Goal: Task Accomplishment & Management: Use online tool/utility

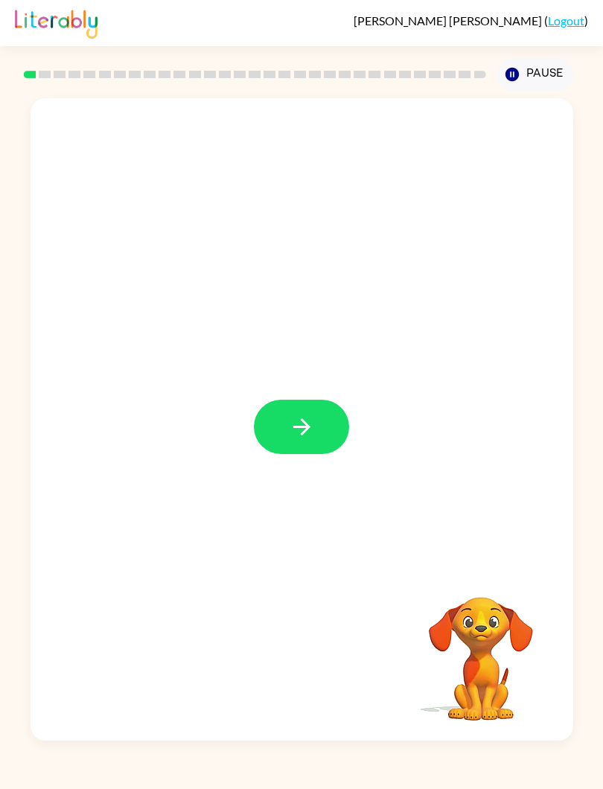
click at [319, 421] on button "button" at bounding box center [301, 427] width 95 height 54
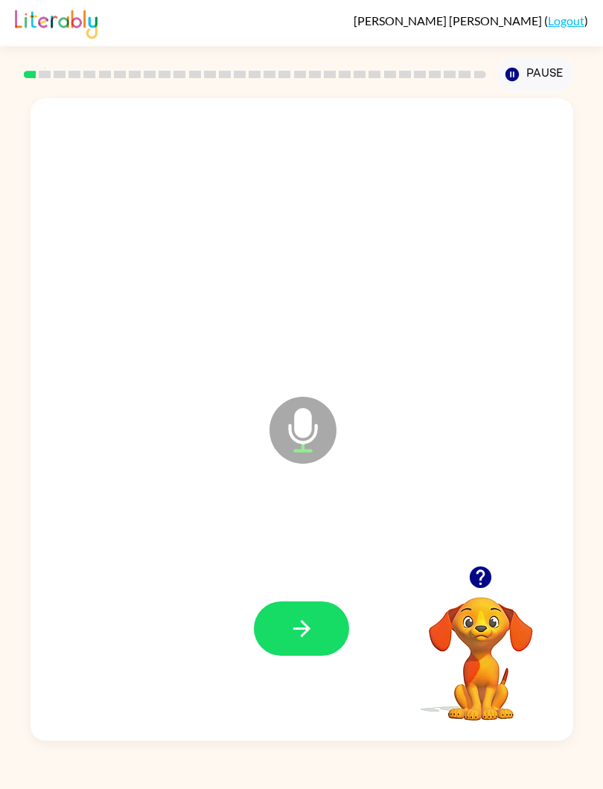
click at [305, 626] on icon "button" at bounding box center [301, 628] width 17 height 17
click at [319, 637] on button "button" at bounding box center [301, 629] width 95 height 54
click at [318, 624] on button "button" at bounding box center [301, 629] width 95 height 54
click at [313, 599] on div at bounding box center [301, 629] width 513 height 194
click at [293, 619] on icon "button" at bounding box center [302, 629] width 26 height 26
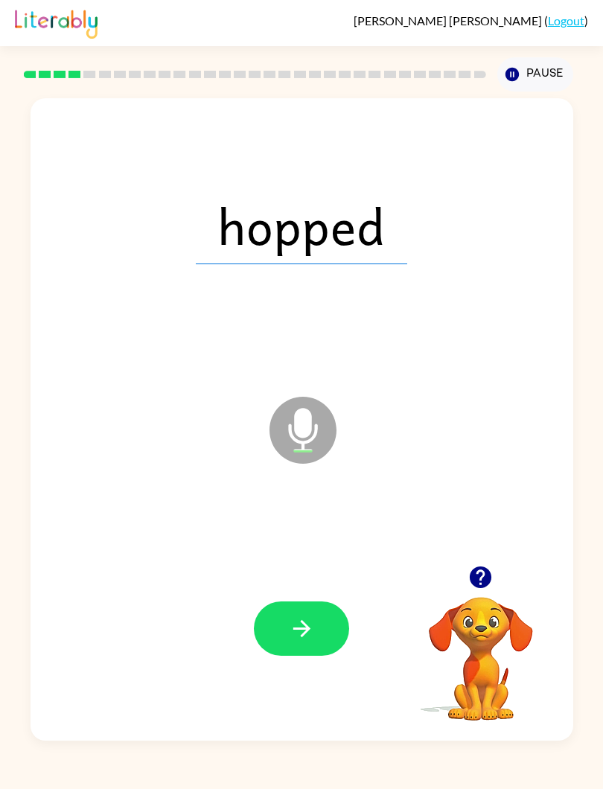
click at [296, 640] on icon "button" at bounding box center [302, 629] width 26 height 26
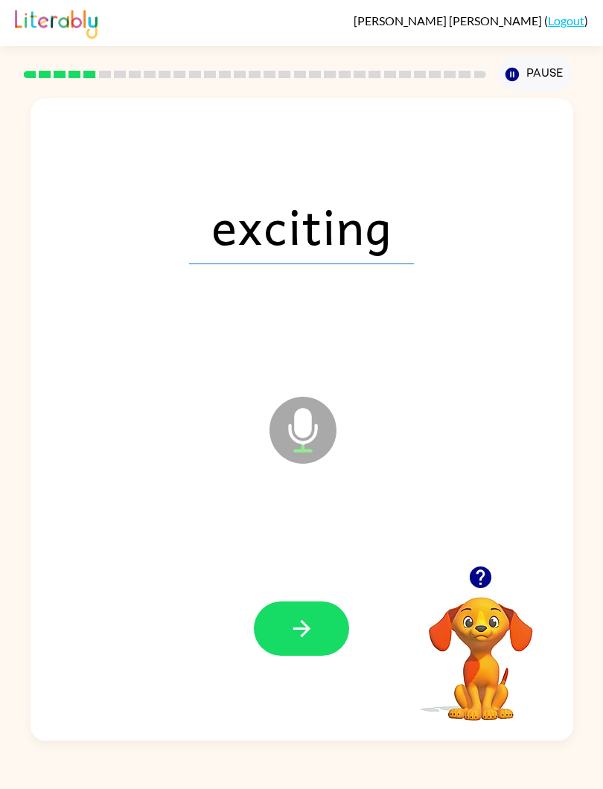
click at [293, 610] on button "button" at bounding box center [301, 629] width 95 height 54
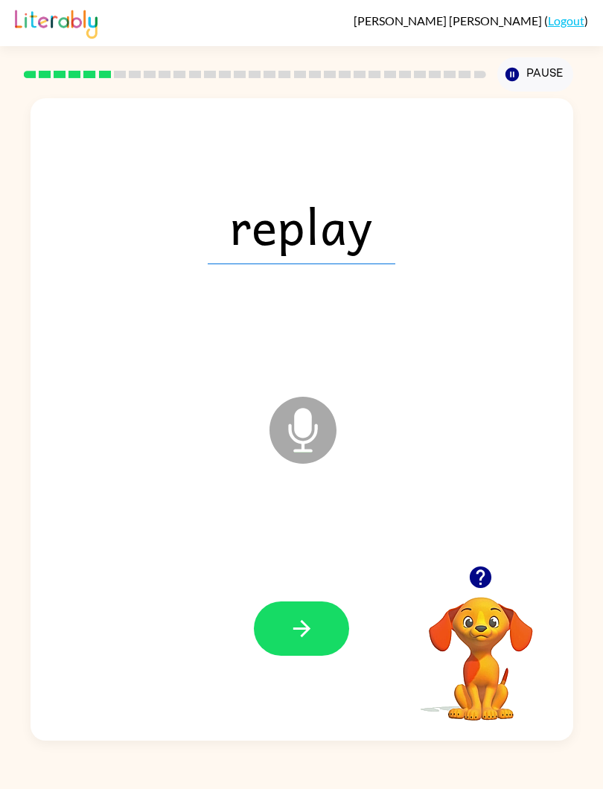
click at [320, 633] on button "button" at bounding box center [301, 629] width 95 height 54
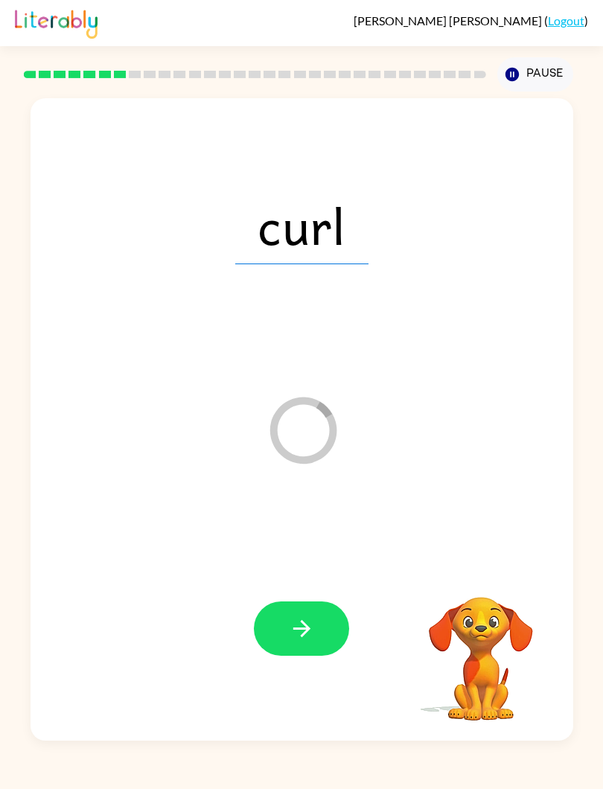
click at [296, 617] on icon "button" at bounding box center [302, 629] width 26 height 26
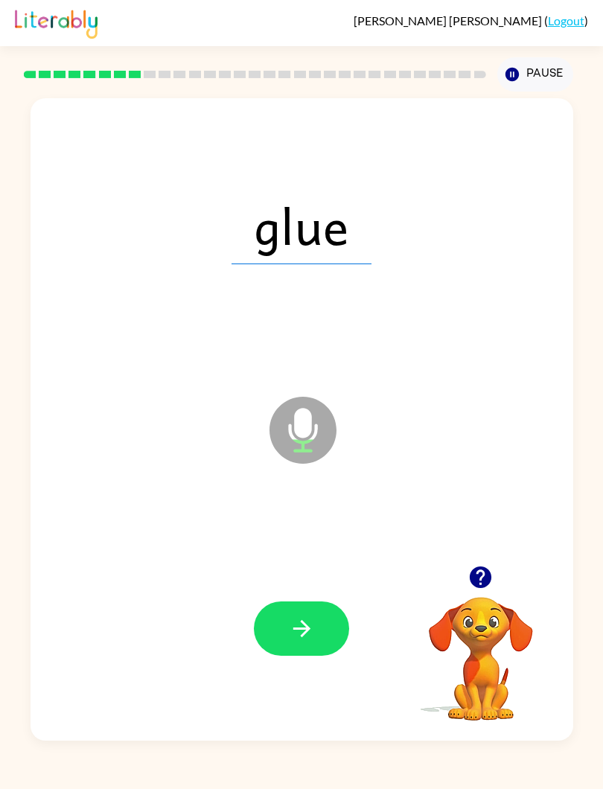
click at [316, 653] on button "button" at bounding box center [301, 629] width 95 height 54
click at [280, 669] on div at bounding box center [301, 629] width 513 height 194
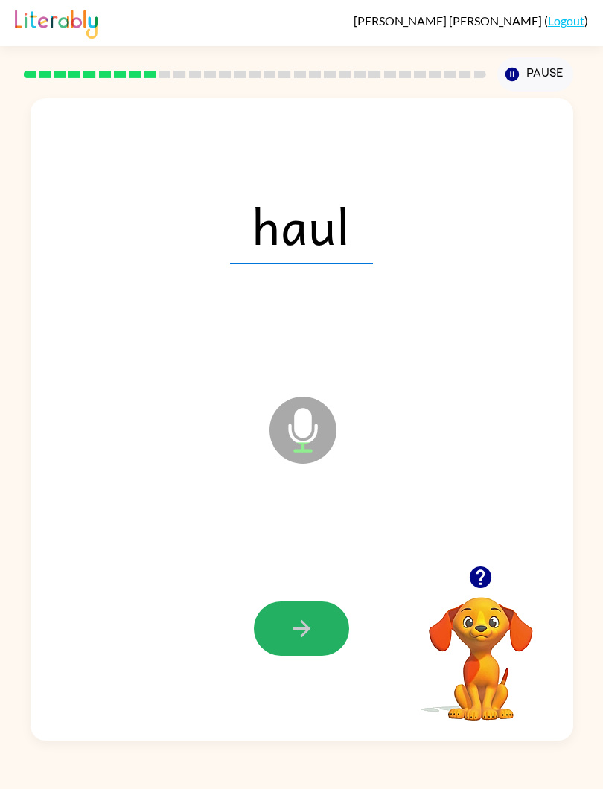
click at [270, 625] on button "button" at bounding box center [301, 629] width 95 height 54
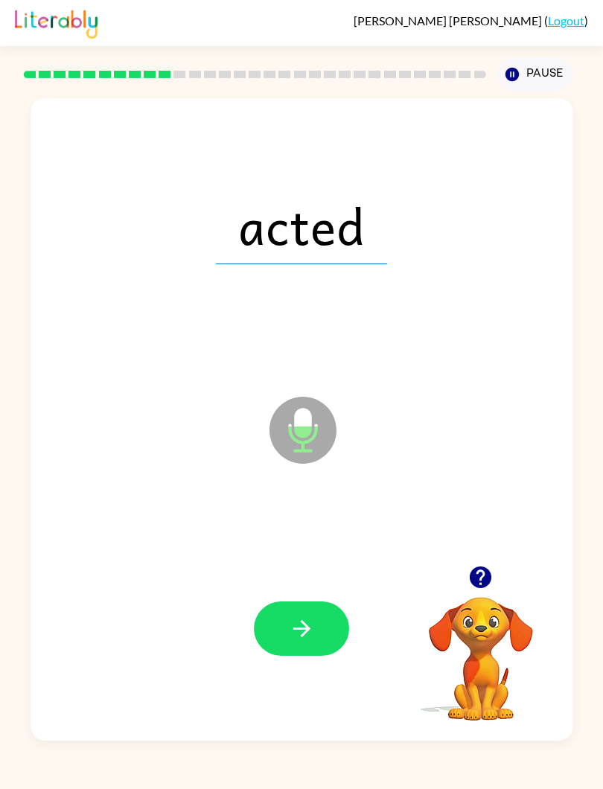
click at [307, 627] on icon "button" at bounding box center [301, 628] width 17 height 17
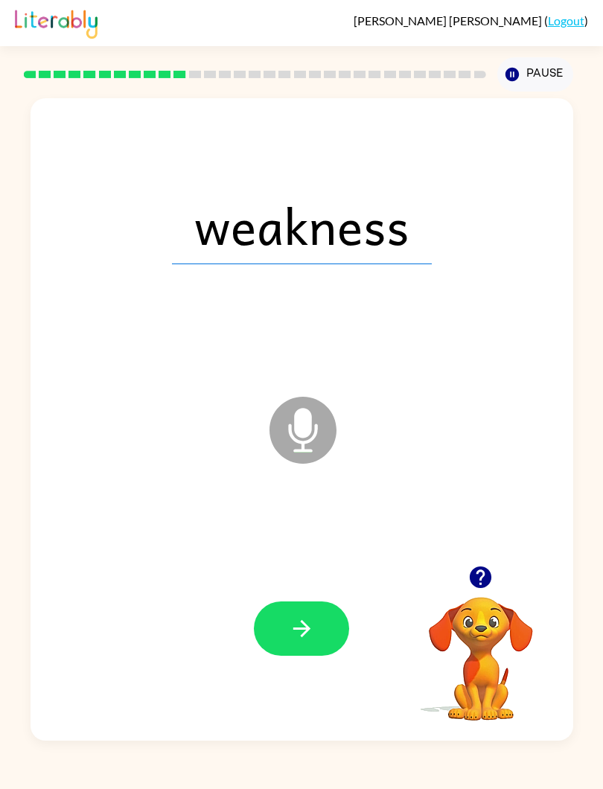
click at [313, 642] on icon "button" at bounding box center [302, 629] width 26 height 26
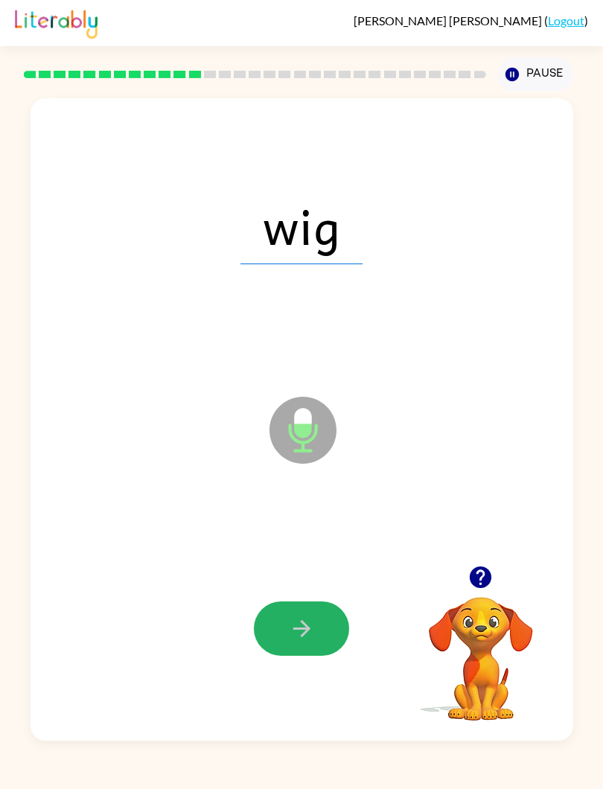
click at [319, 628] on button "button" at bounding box center [301, 629] width 95 height 54
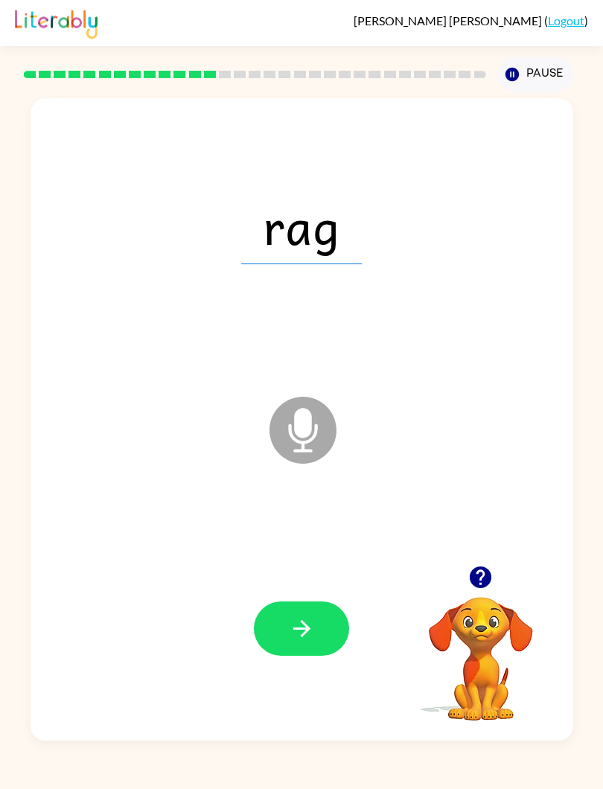
click at [593, 784] on div "[PERSON_NAME] ( Logout ) Pause Pause rag Microphone The Microphone is here when…" at bounding box center [301, 394] width 603 height 789
click at [311, 639] on icon "button" at bounding box center [302, 629] width 26 height 26
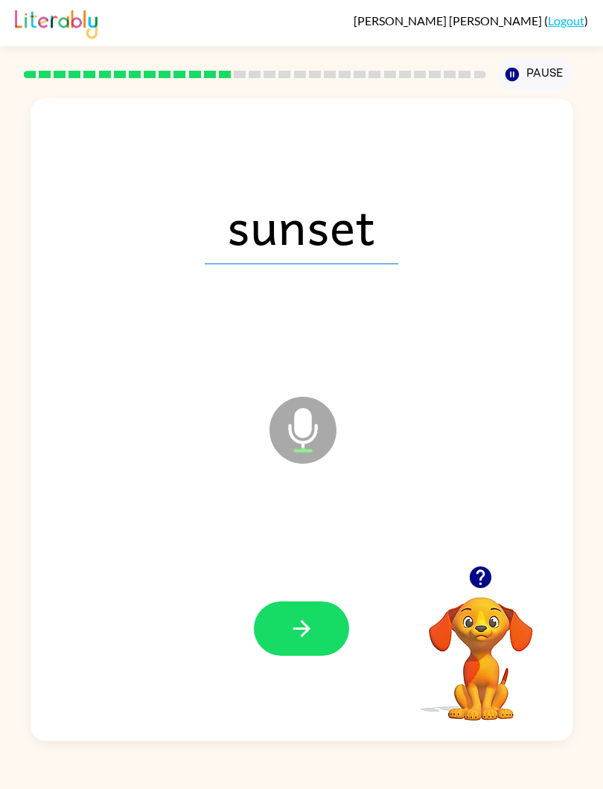
click at [316, 655] on button "button" at bounding box center [301, 629] width 95 height 54
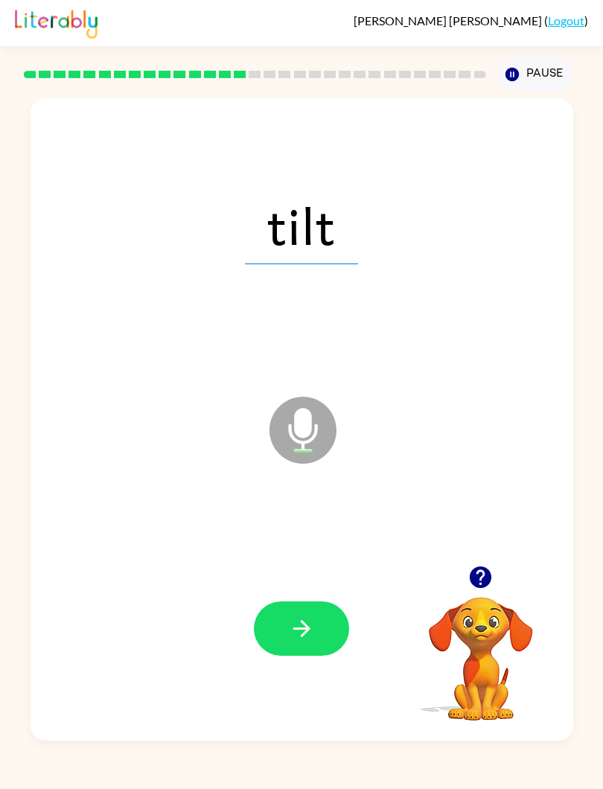
click at [321, 654] on button "button" at bounding box center [301, 629] width 95 height 54
click at [304, 628] on icon "button" at bounding box center [302, 629] width 26 height 26
click at [315, 630] on button "button" at bounding box center [301, 629] width 95 height 54
click at [312, 628] on icon "button" at bounding box center [302, 629] width 26 height 26
click at [300, 602] on button "button" at bounding box center [301, 629] width 95 height 54
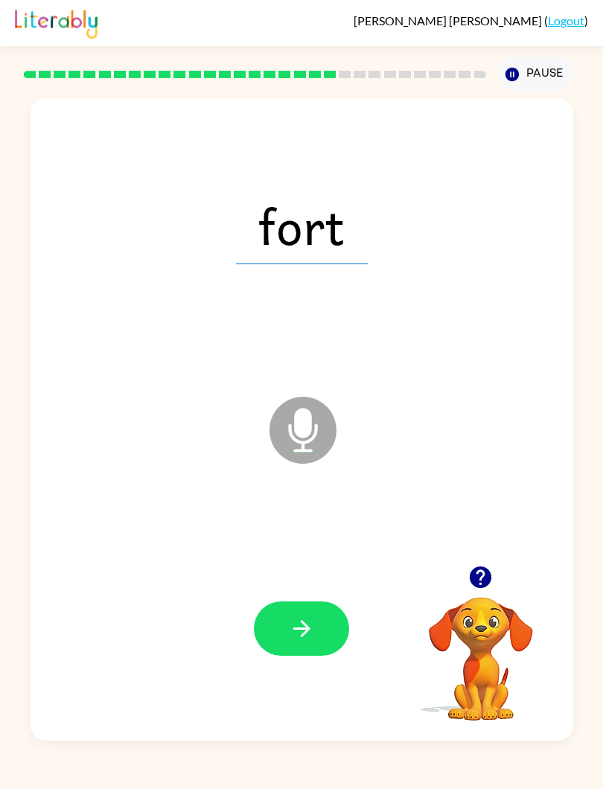
click at [318, 624] on button "button" at bounding box center [301, 629] width 95 height 54
click at [305, 638] on icon "button" at bounding box center [302, 629] width 26 height 26
click at [332, 630] on button "button" at bounding box center [301, 629] width 95 height 54
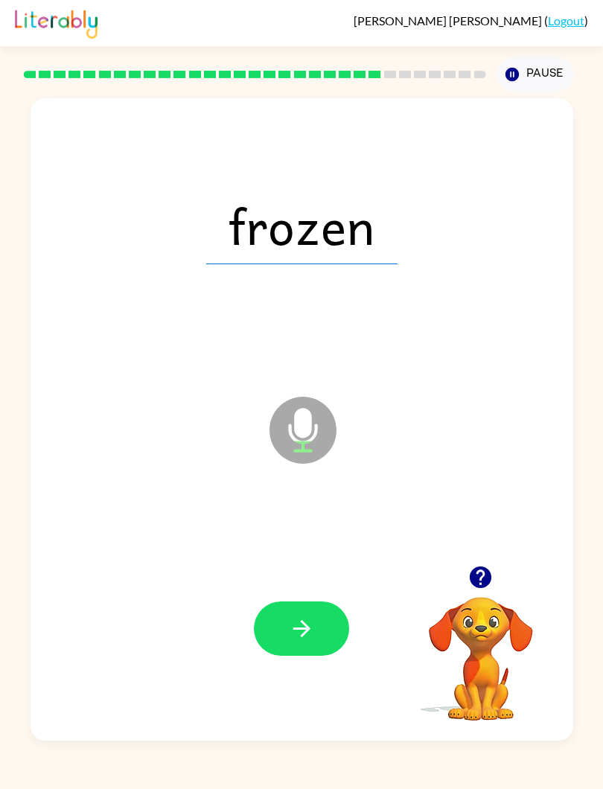
click at [321, 634] on button "button" at bounding box center [301, 629] width 95 height 54
click at [304, 645] on button "button" at bounding box center [301, 629] width 95 height 54
click at [325, 633] on button "button" at bounding box center [301, 629] width 95 height 54
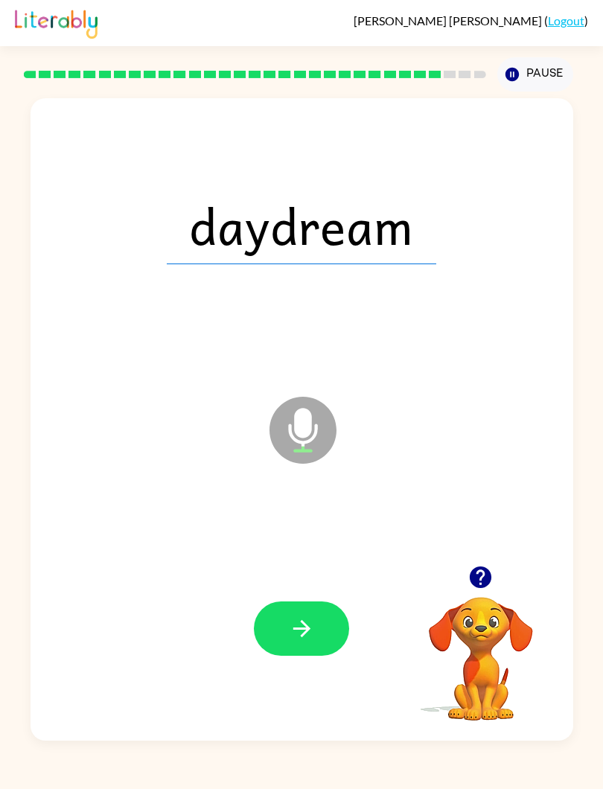
click at [316, 626] on button "button" at bounding box center [301, 629] width 95 height 54
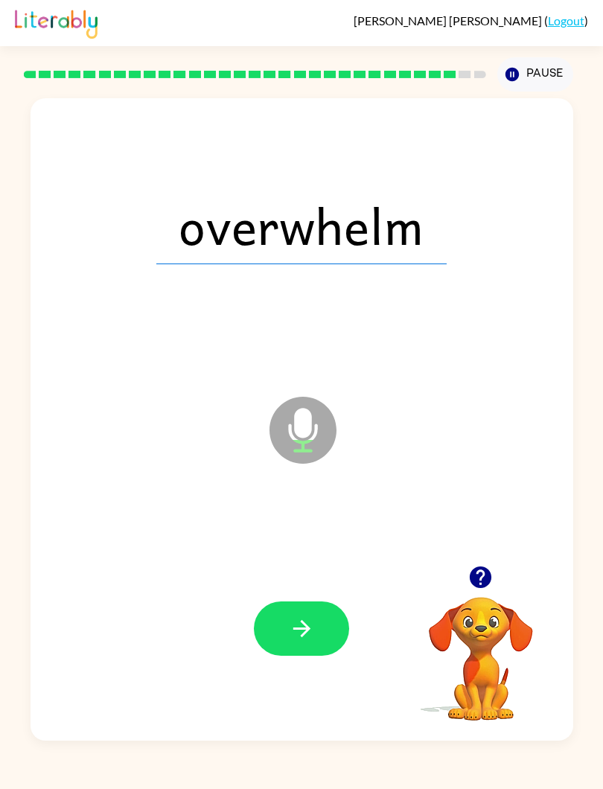
click at [318, 606] on button "button" at bounding box center [301, 629] width 95 height 54
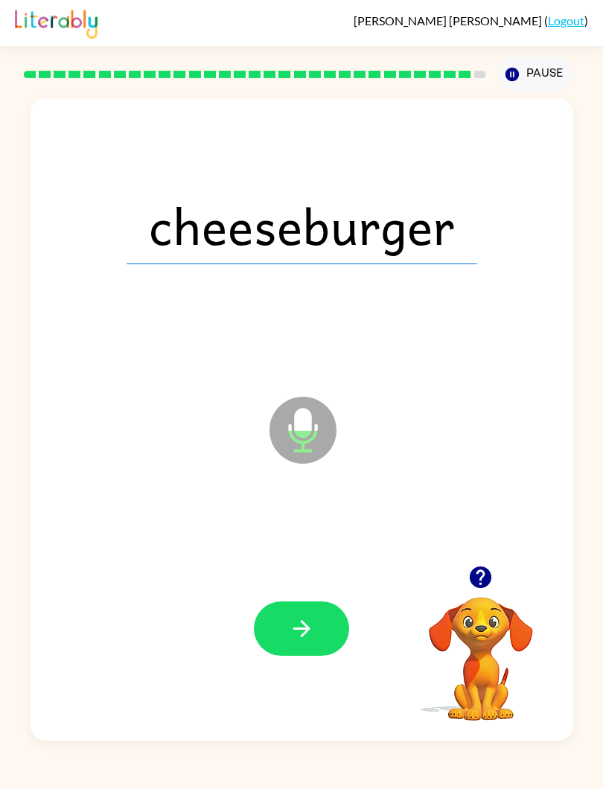
click at [325, 628] on button "button" at bounding box center [301, 629] width 95 height 54
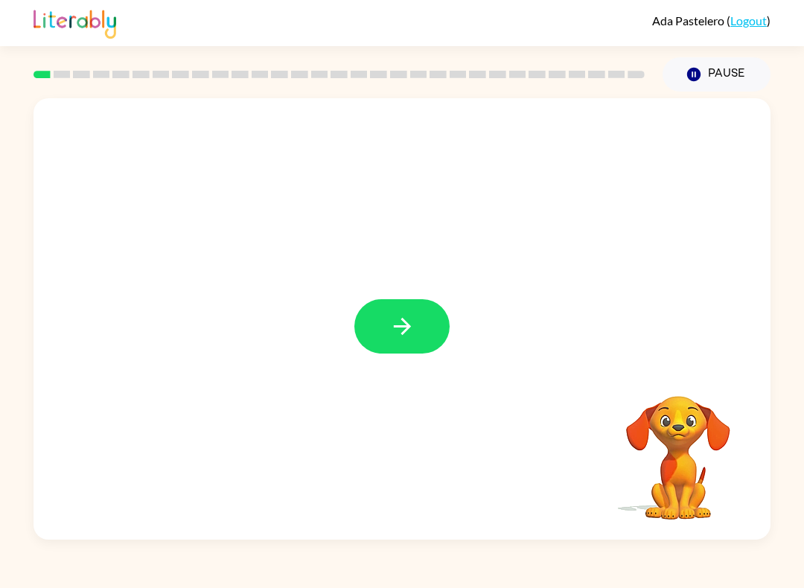
click at [409, 331] on icon "button" at bounding box center [402, 326] width 26 height 26
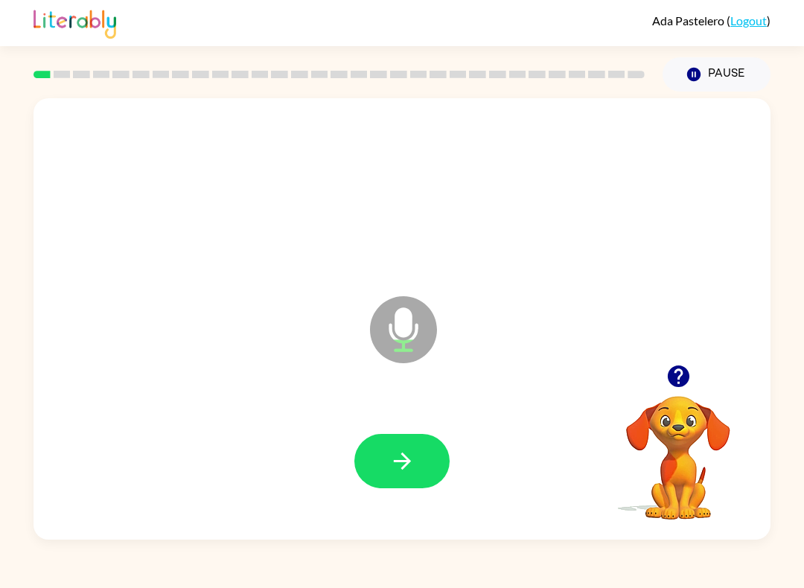
click at [396, 471] on icon "button" at bounding box center [402, 461] width 26 height 26
click at [386, 451] on button "button" at bounding box center [401, 461] width 95 height 54
click at [409, 436] on button "button" at bounding box center [401, 461] width 95 height 54
click at [403, 460] on icon "button" at bounding box center [402, 461] width 26 height 26
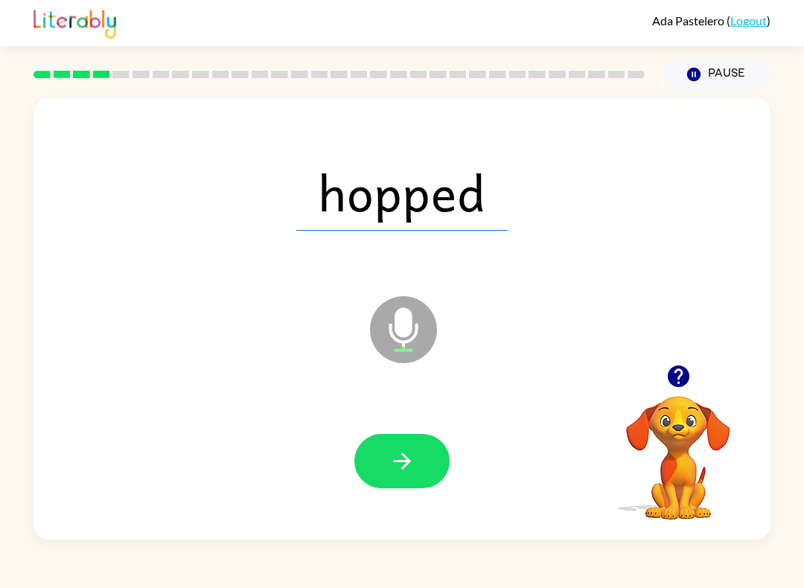
click at [398, 440] on button "button" at bounding box center [401, 461] width 95 height 54
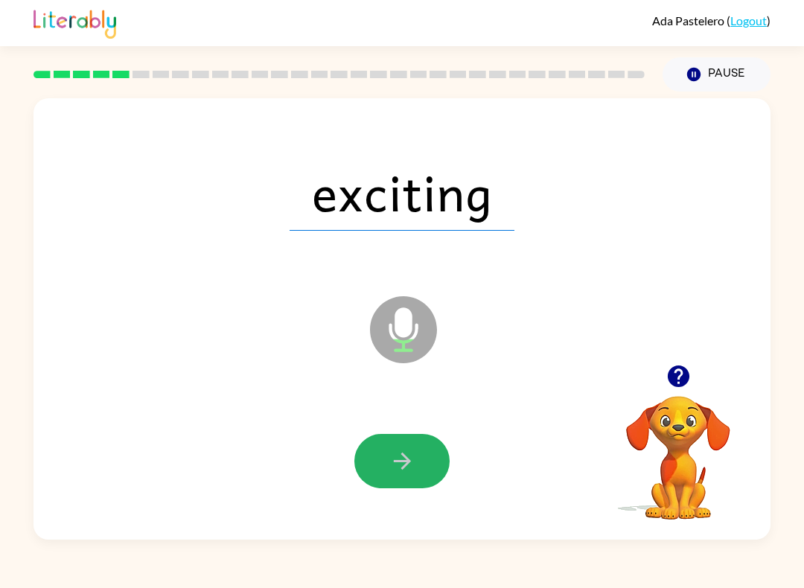
click at [403, 457] on icon "button" at bounding box center [402, 461] width 26 height 26
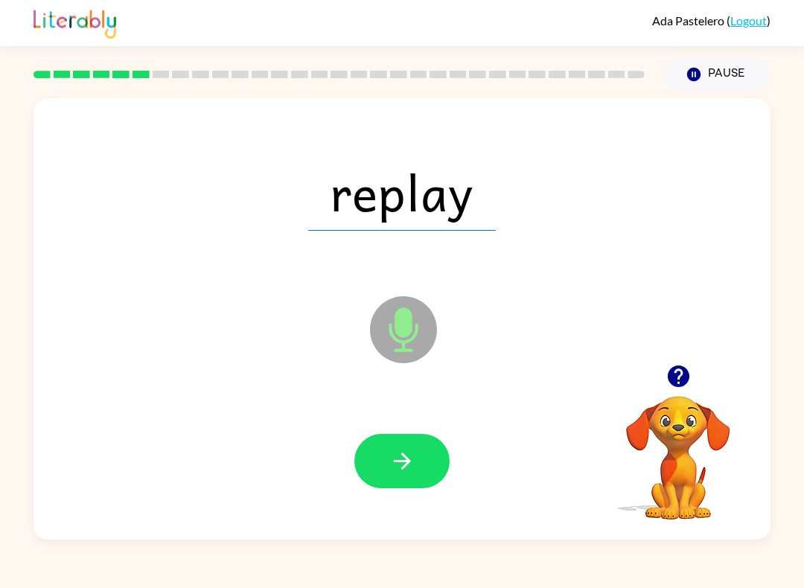
click at [410, 476] on button "button" at bounding box center [401, 461] width 95 height 54
click at [410, 443] on button "button" at bounding box center [401, 461] width 95 height 54
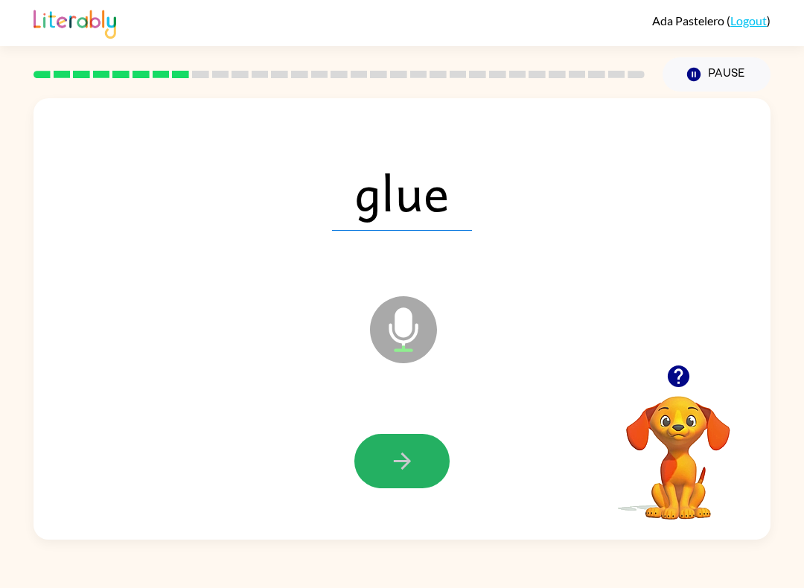
click at [423, 474] on button "button" at bounding box center [401, 461] width 95 height 54
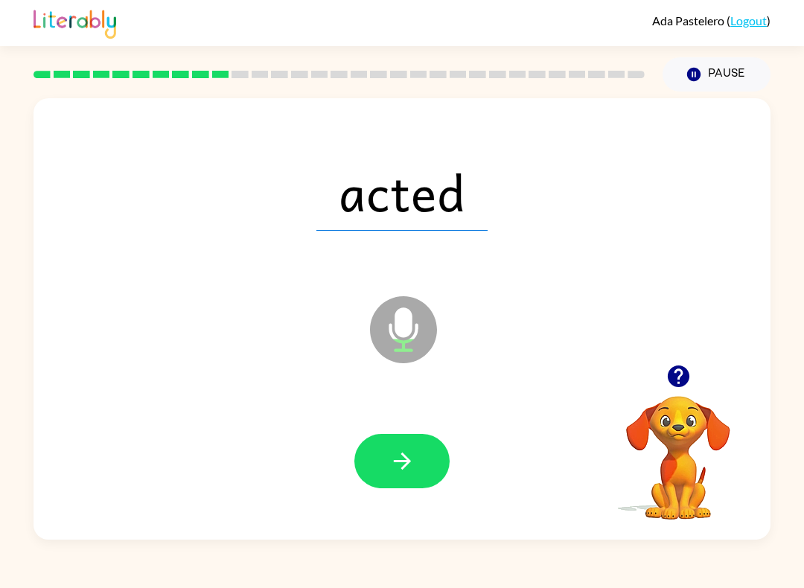
click at [389, 461] on icon "button" at bounding box center [402, 461] width 26 height 26
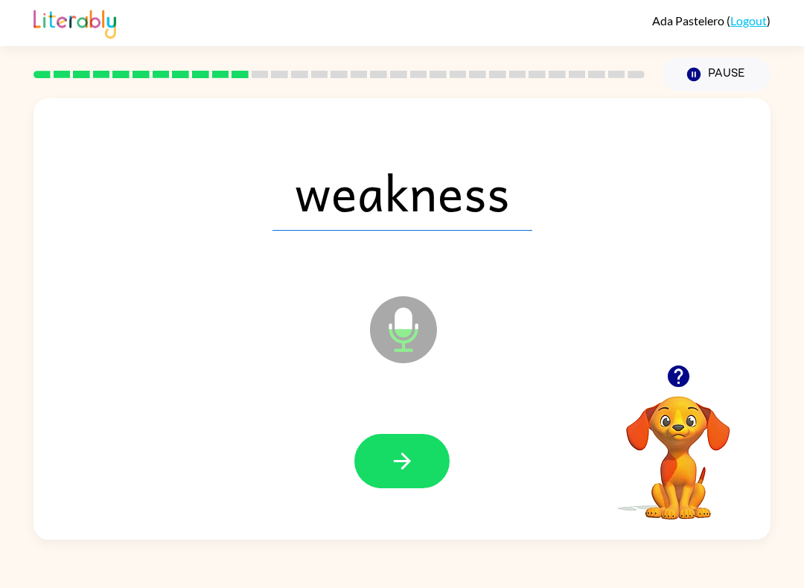
click at [400, 467] on icon "button" at bounding box center [402, 461] width 26 height 26
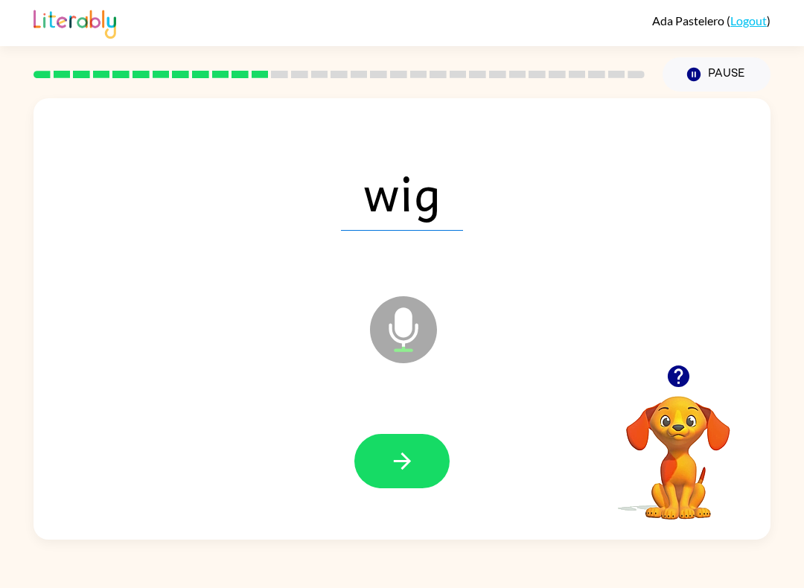
click at [406, 477] on button "button" at bounding box center [401, 461] width 95 height 54
click at [408, 425] on div at bounding box center [401, 461] width 707 height 127
click at [382, 458] on button "button" at bounding box center [401, 461] width 95 height 54
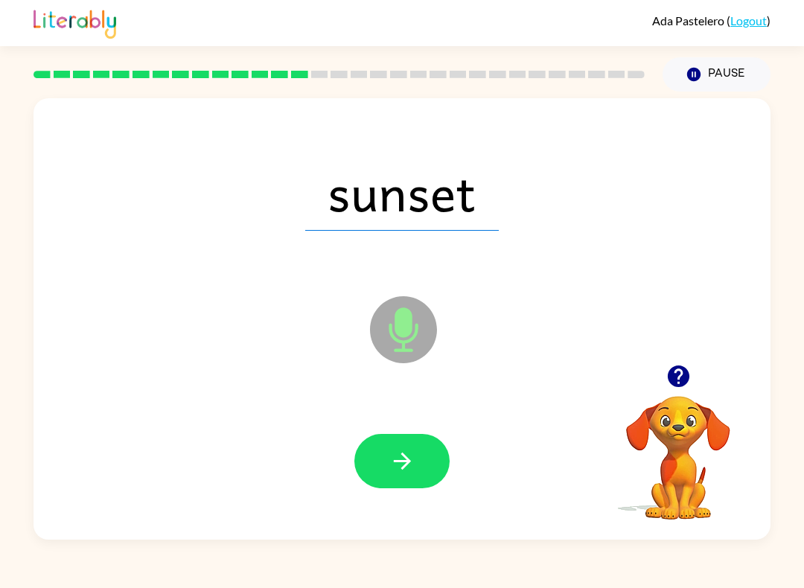
click at [403, 454] on icon "button" at bounding box center [401, 461] width 17 height 17
click at [401, 445] on button "button" at bounding box center [401, 461] width 95 height 54
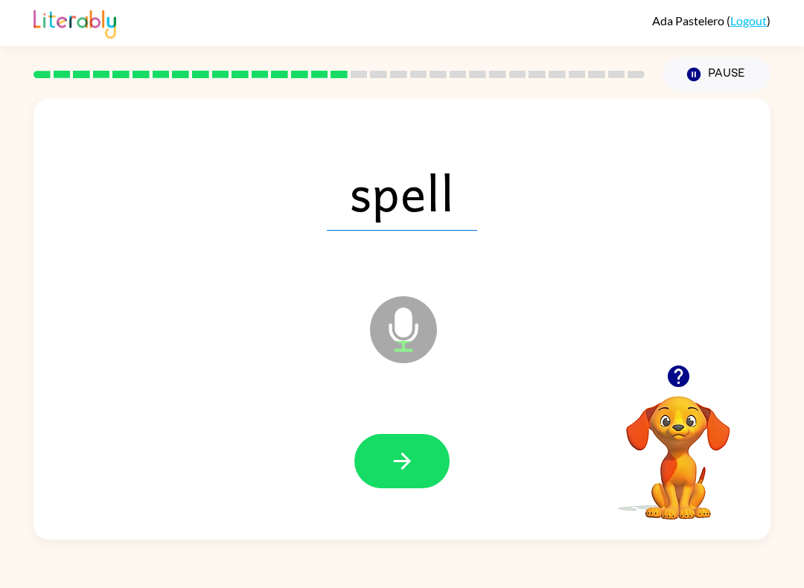
click at [396, 455] on icon "button" at bounding box center [402, 461] width 26 height 26
click at [396, 452] on icon "button" at bounding box center [402, 461] width 26 height 26
click at [403, 430] on div at bounding box center [401, 461] width 707 height 127
click at [379, 469] on button "button" at bounding box center [401, 461] width 95 height 54
click at [397, 444] on button "button" at bounding box center [401, 461] width 95 height 54
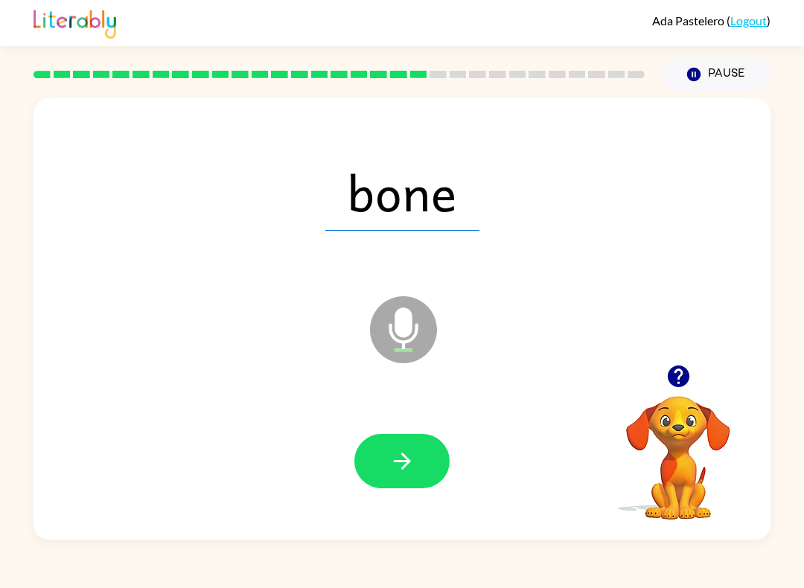
click at [424, 461] on button "button" at bounding box center [401, 461] width 95 height 54
click at [412, 456] on icon "button" at bounding box center [402, 461] width 26 height 26
click at [427, 436] on button "button" at bounding box center [401, 461] width 95 height 54
click at [394, 447] on button "button" at bounding box center [401, 461] width 95 height 54
click at [396, 460] on icon "button" at bounding box center [402, 461] width 26 height 26
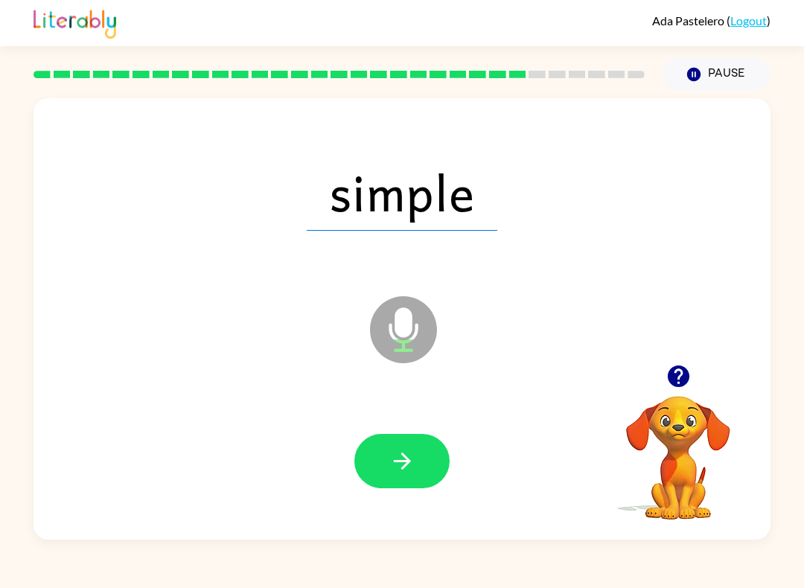
click at [412, 458] on icon "button" at bounding box center [402, 461] width 26 height 26
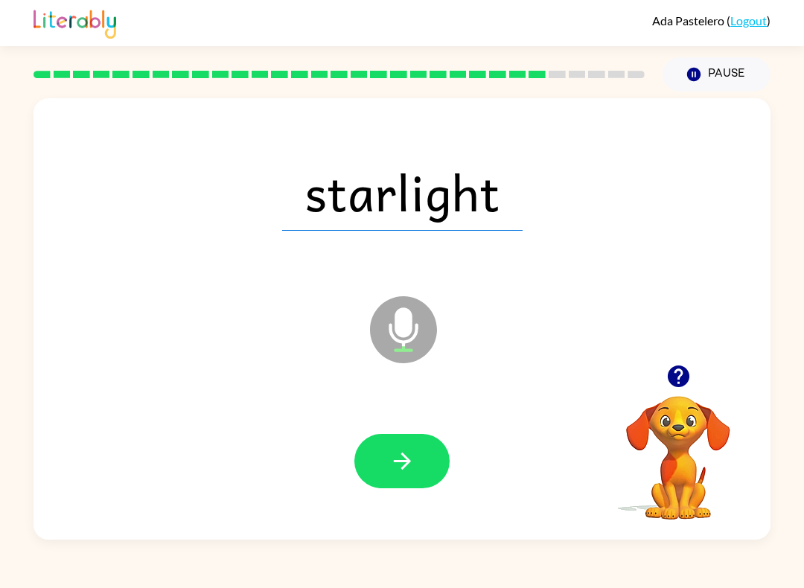
click at [399, 435] on button "button" at bounding box center [401, 461] width 95 height 54
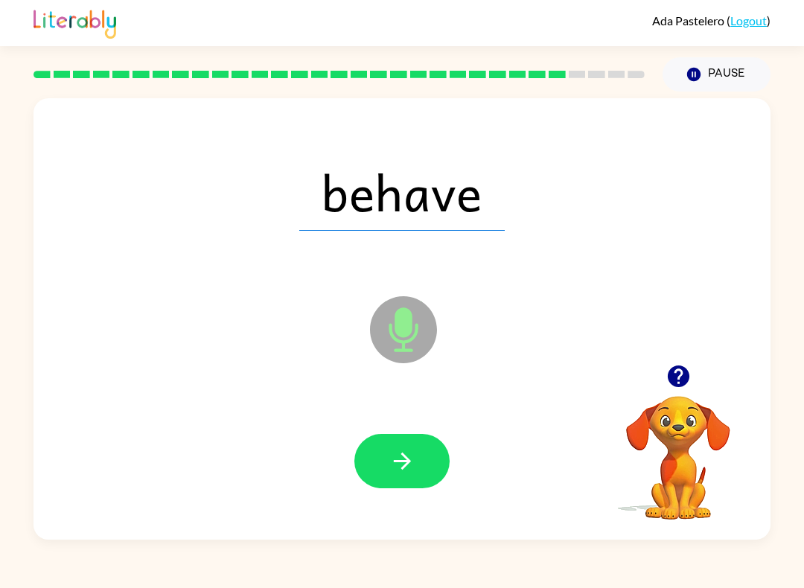
click at [407, 468] on icon "button" at bounding box center [402, 461] width 26 height 26
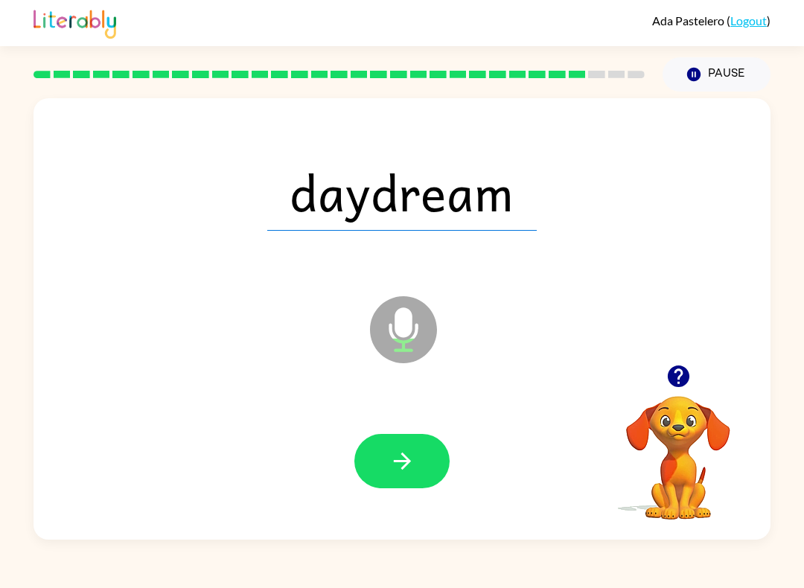
click at [391, 488] on button "button" at bounding box center [401, 461] width 95 height 54
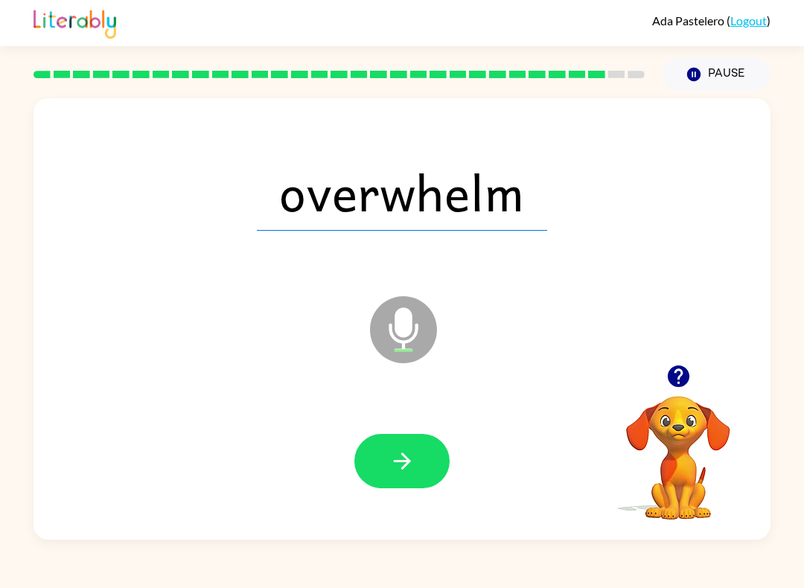
click at [414, 454] on icon "button" at bounding box center [402, 461] width 26 height 26
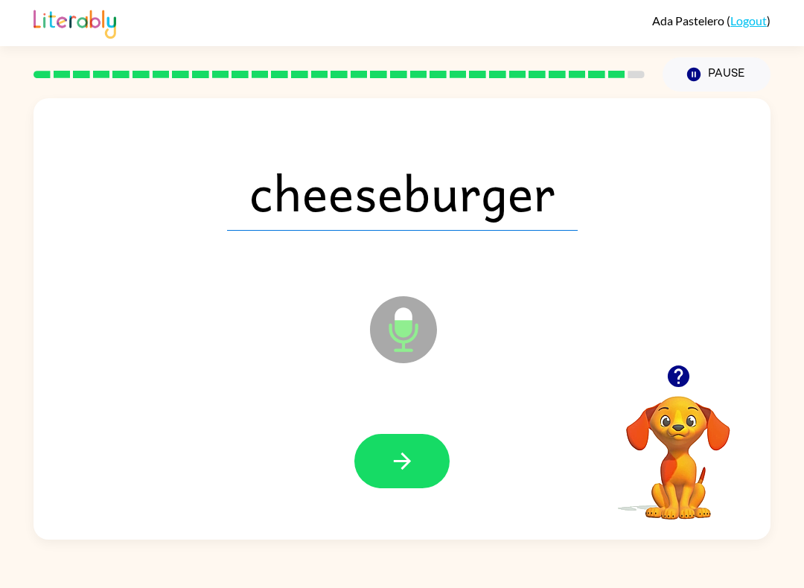
click at [392, 453] on icon "button" at bounding box center [402, 461] width 26 height 26
